Goal: Transaction & Acquisition: Purchase product/service

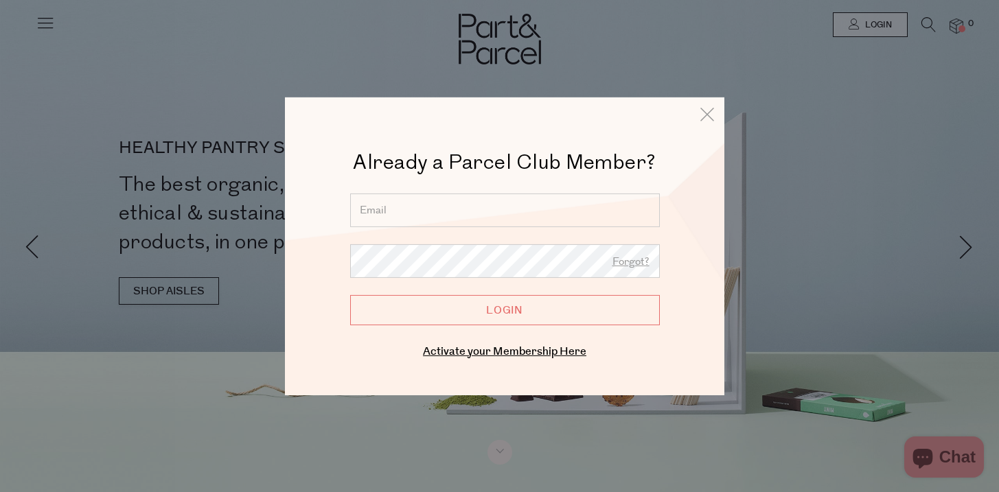
click at [465, 216] on input "email" at bounding box center [505, 210] width 310 height 34
type input "[EMAIL_ADDRESS][DOMAIN_NAME]"
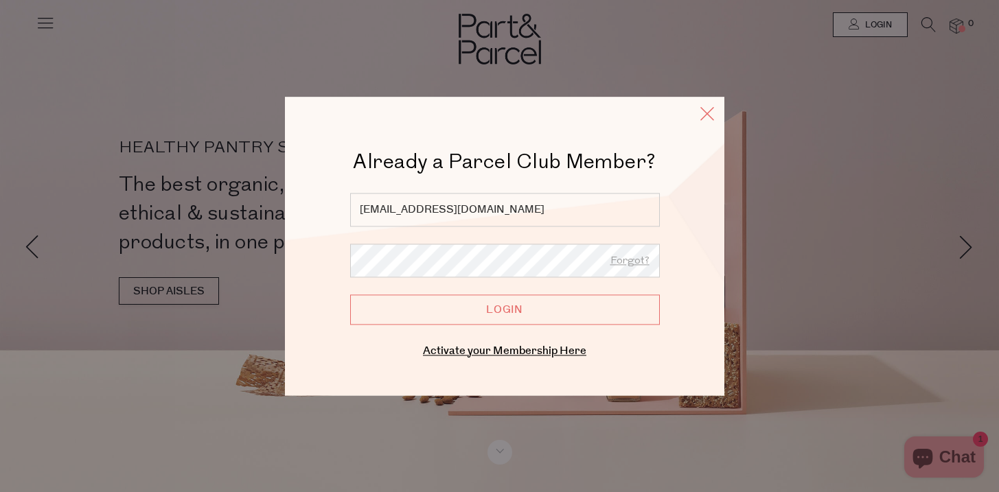
click at [708, 116] on icon at bounding box center [707, 114] width 21 height 20
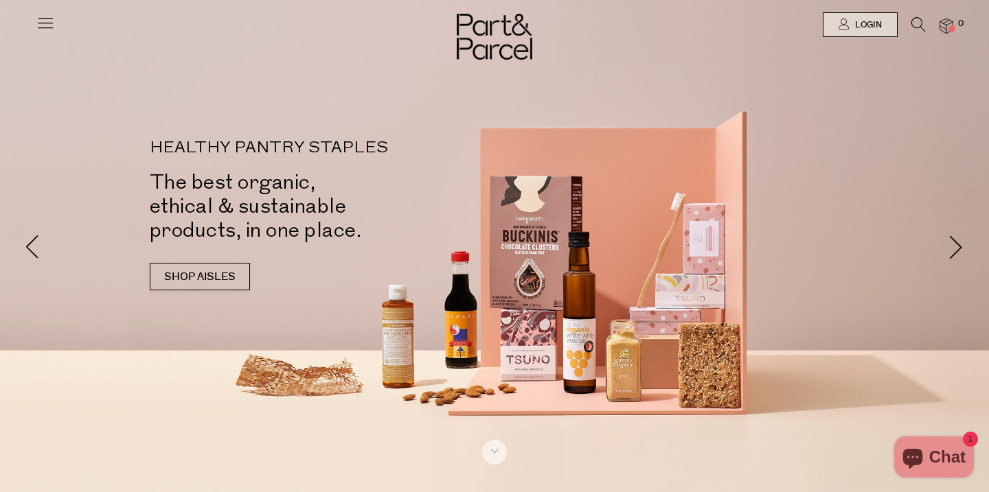
click at [921, 22] on icon at bounding box center [918, 24] width 14 height 15
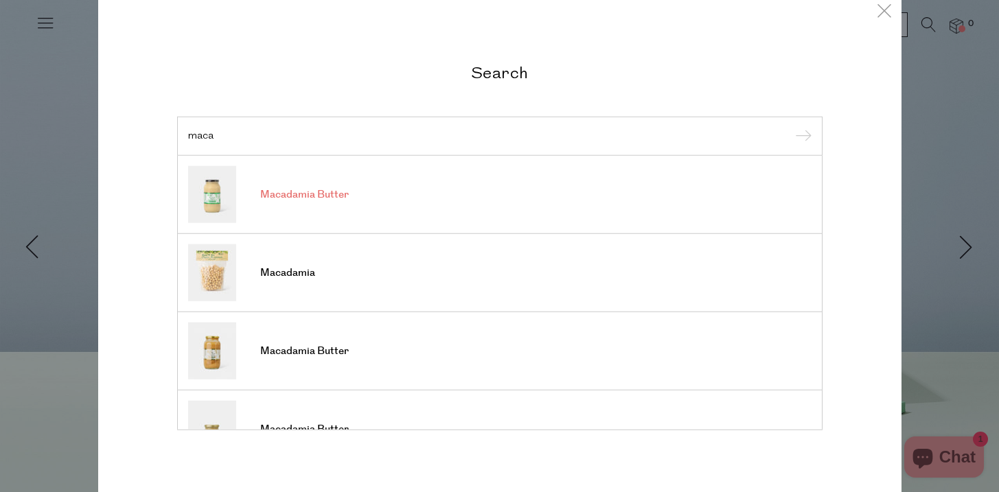
type input "maca"
click at [347, 203] on link "Macadamia Butter" at bounding box center [499, 194] width 623 height 57
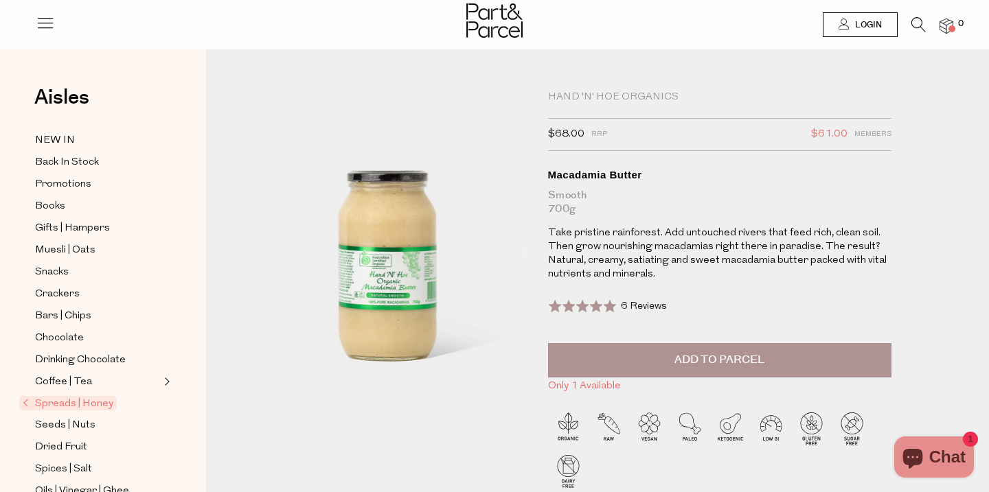
click at [919, 30] on icon at bounding box center [918, 24] width 14 height 15
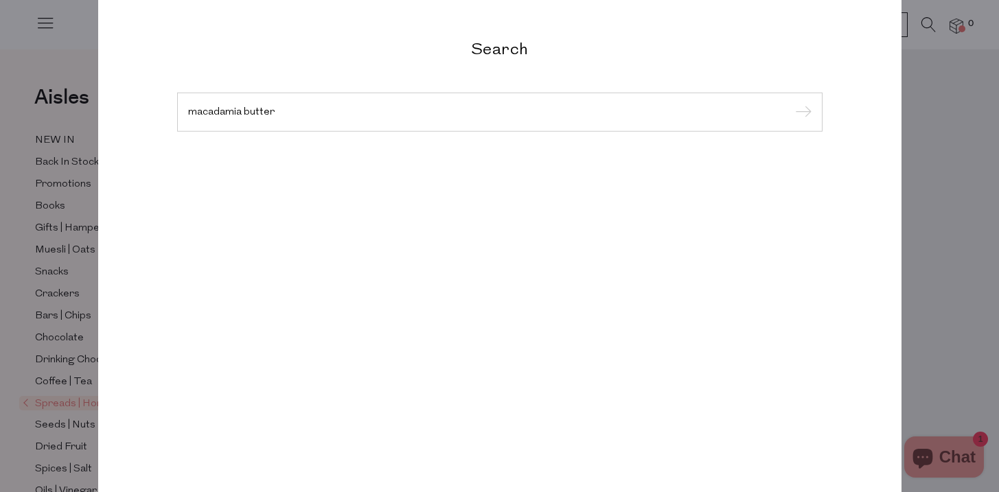
type input "macadamia butter"
click at [791, 102] on input "submit" at bounding box center [801, 112] width 21 height 21
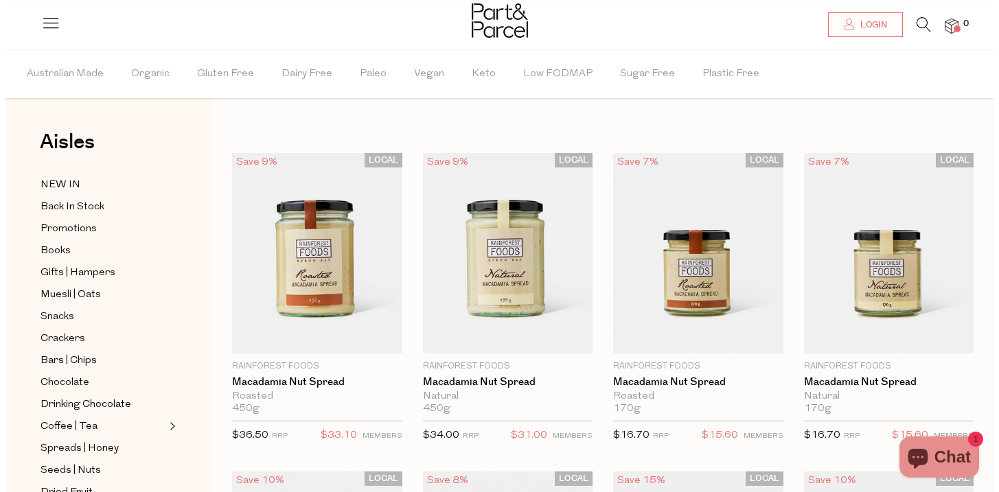
scroll to position [69, 0]
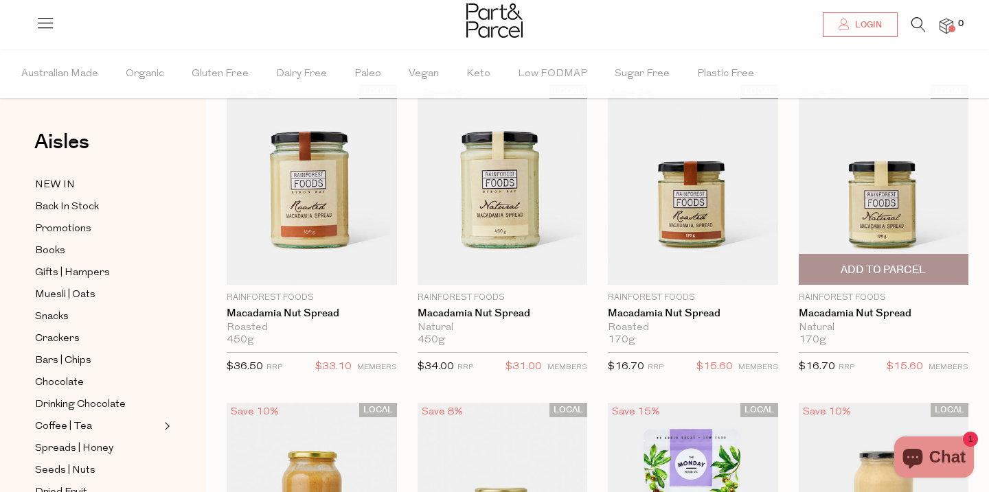
click at [896, 268] on span "Add To Parcel" at bounding box center [882, 270] width 85 height 14
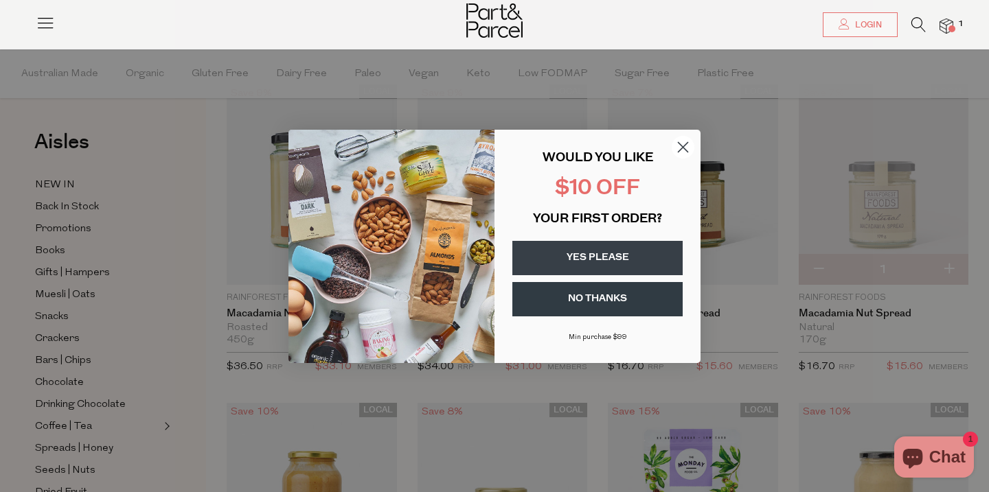
click at [682, 148] on icon "Close dialog" at bounding box center [683, 147] width 10 height 10
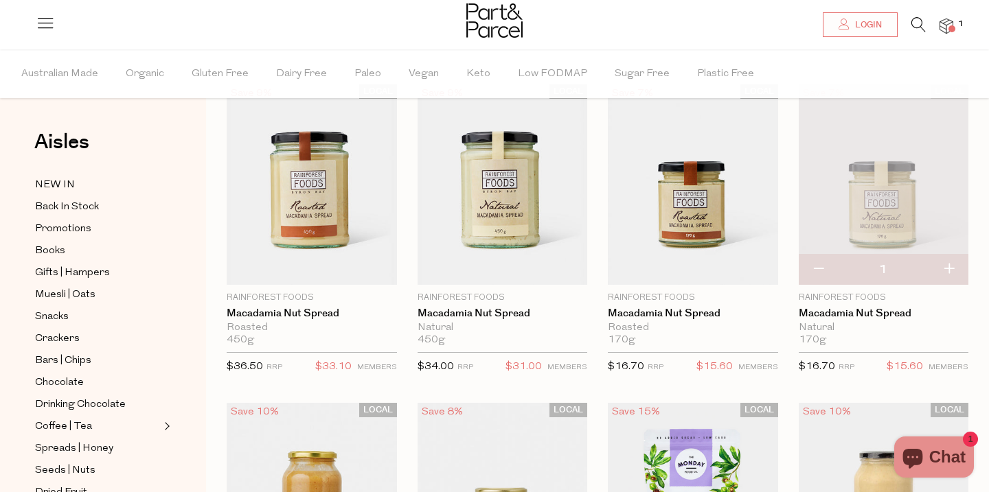
click at [914, 13] on div at bounding box center [494, 22] width 989 height 45
click at [916, 20] on icon at bounding box center [918, 24] width 14 height 15
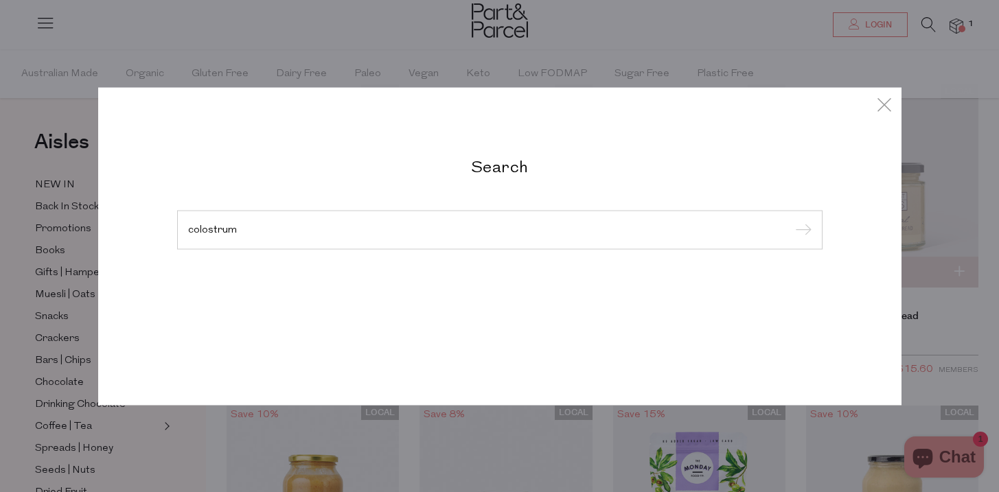
click at [791, 220] on input "submit" at bounding box center [801, 230] width 21 height 21
type input "colostrum\"
